Goal: Navigation & Orientation: Find specific page/section

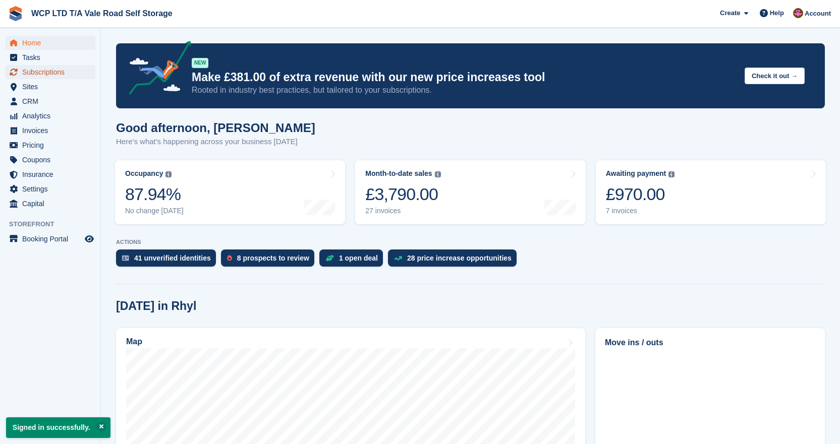
click at [46, 75] on span "Subscriptions" at bounding box center [52, 72] width 61 height 14
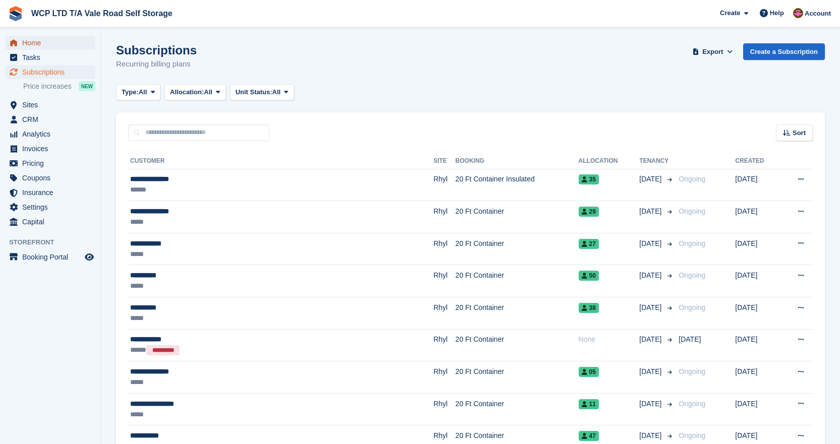
click at [31, 47] on span "Home" at bounding box center [52, 43] width 61 height 14
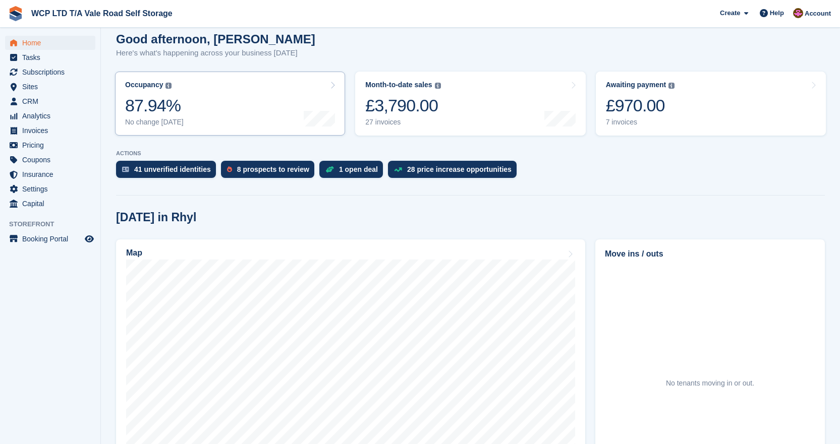
scroll to position [101, 0]
